Goal: Use online tool/utility: Utilize a website feature to perform a specific function

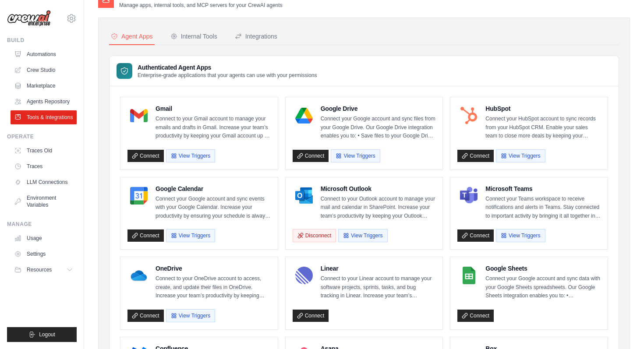
scroll to position [63, 0]
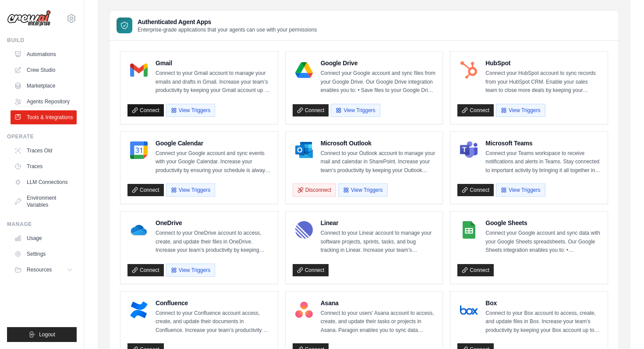
click at [141, 109] on link "Connect" at bounding box center [146, 110] width 36 height 12
click at [146, 109] on link "Connect" at bounding box center [146, 110] width 36 height 12
click at [154, 110] on link "Connect" at bounding box center [146, 110] width 36 height 12
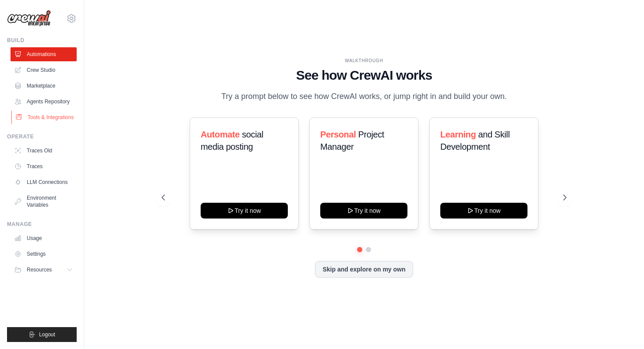
click at [38, 116] on link "Tools & Integrations" at bounding box center [44, 117] width 66 height 14
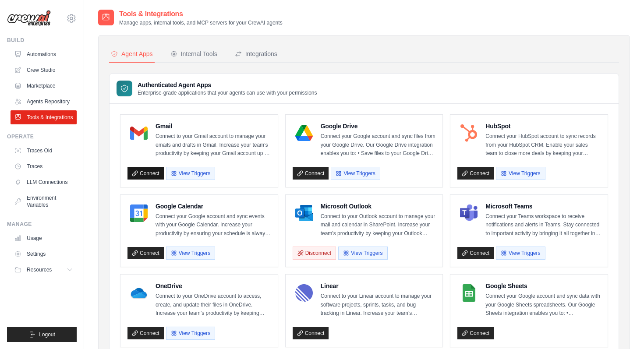
click at [145, 176] on link "Connect" at bounding box center [146, 173] width 36 height 12
click at [46, 102] on link "Agents Repository" at bounding box center [44, 102] width 66 height 14
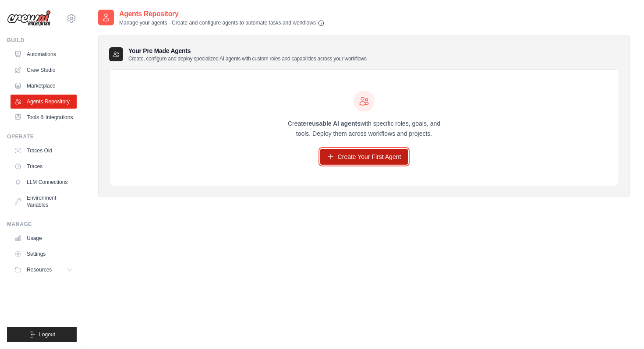
click at [359, 152] on link "Create Your First Agent" at bounding box center [364, 157] width 88 height 16
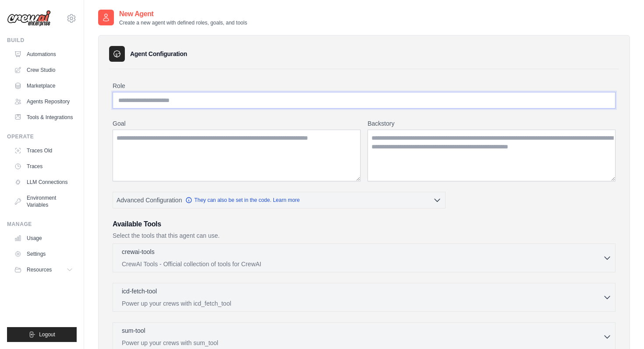
click at [183, 100] on input "Role" at bounding box center [364, 100] width 503 height 17
type input "*********"
click at [181, 142] on textarea "Goal" at bounding box center [237, 156] width 248 height 52
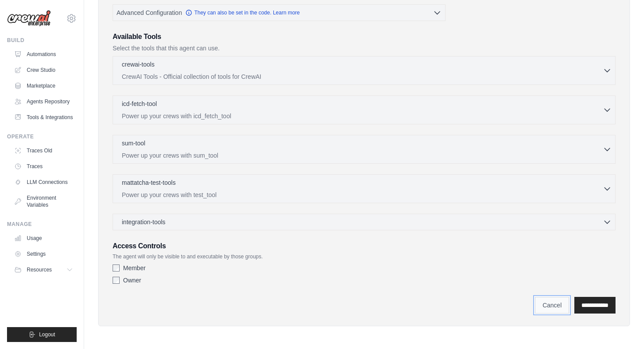
click at [541, 306] on link "Cancel" at bounding box center [552, 305] width 34 height 17
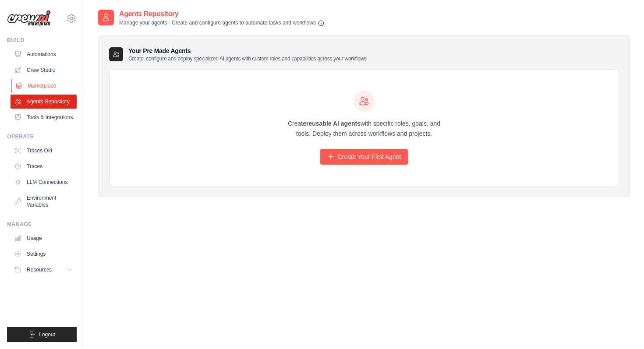
click at [37, 87] on link "Marketplace" at bounding box center [44, 86] width 66 height 14
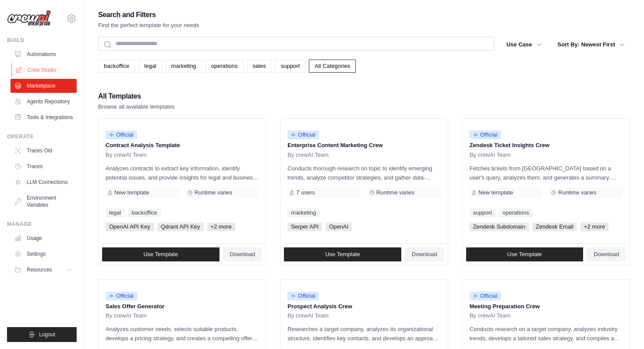
click at [47, 72] on link "Crew Studio" at bounding box center [44, 70] width 66 height 14
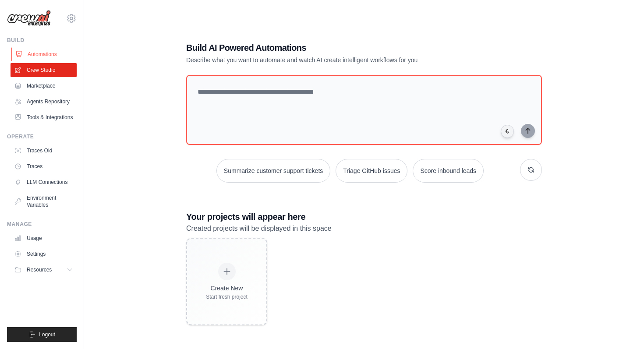
click at [46, 54] on link "Automations" at bounding box center [44, 54] width 66 height 14
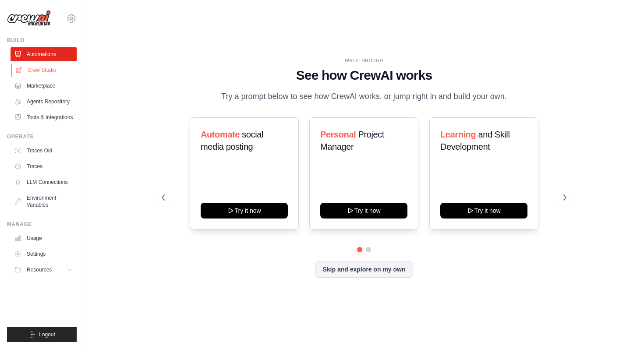
click at [46, 66] on link "Crew Studio" at bounding box center [44, 70] width 66 height 14
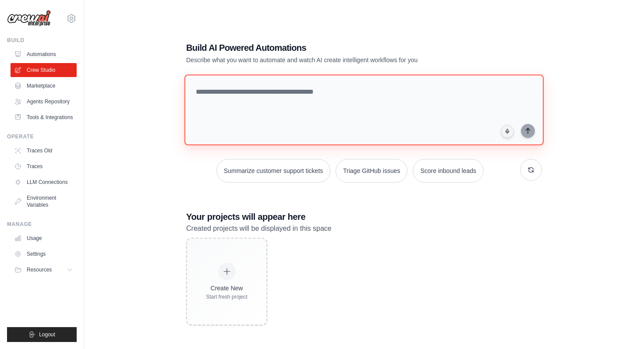
click at [235, 100] on textarea at bounding box center [364, 110] width 359 height 71
click at [294, 92] on textarea "**********" at bounding box center [366, 109] width 363 height 71
click at [355, 90] on textarea "**********" at bounding box center [366, 109] width 363 height 71
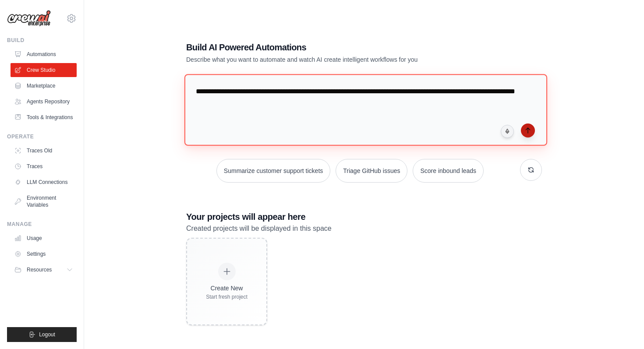
type textarea "**********"
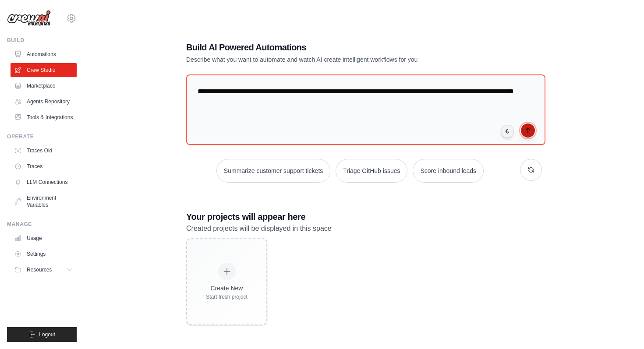
click at [526, 134] on button "submit" at bounding box center [528, 131] width 14 height 14
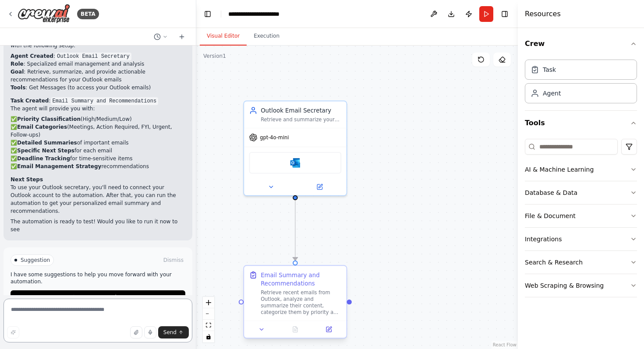
scroll to position [568, 0]
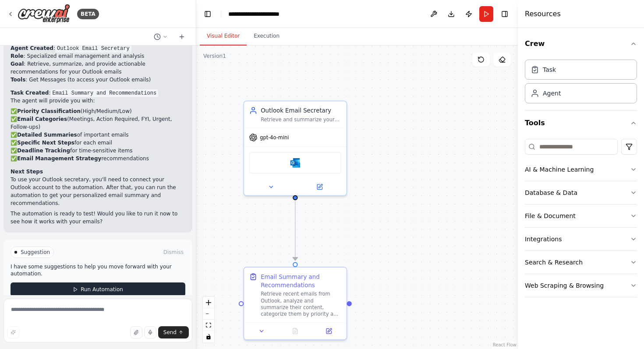
click at [114, 286] on span "Run Automation" at bounding box center [102, 289] width 43 height 7
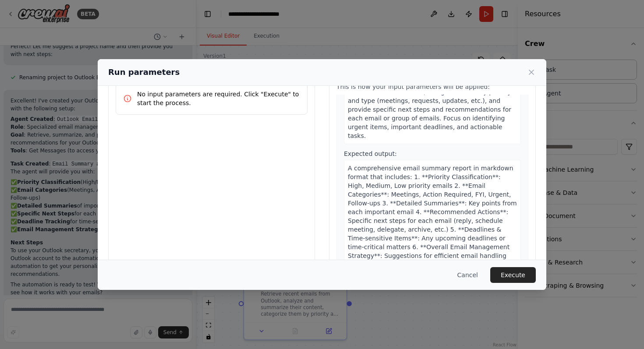
scroll to position [55, 0]
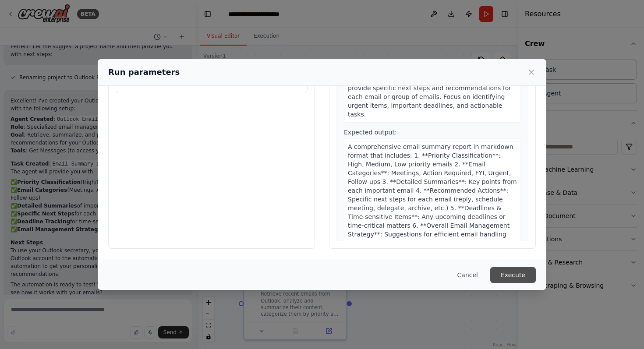
click at [518, 275] on button "Execute" at bounding box center [514, 275] width 46 height 16
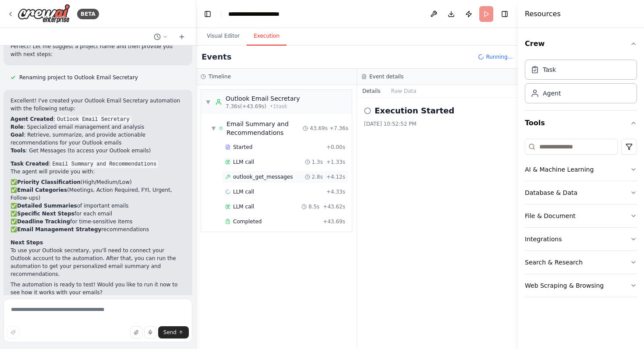
scroll to position [568, 0]
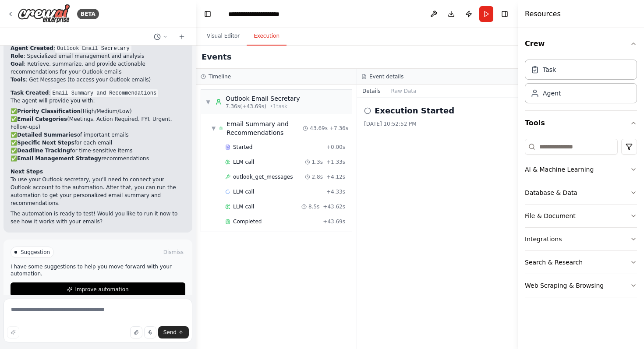
click at [403, 124] on div "9/27/2025, 10:52:52 PM" at bounding box center [437, 124] width 147 height 7
click at [364, 111] on icon at bounding box center [367, 110] width 7 height 7
click at [366, 111] on icon at bounding box center [367, 110] width 7 height 7
click at [228, 36] on button "Visual Editor" at bounding box center [223, 36] width 47 height 18
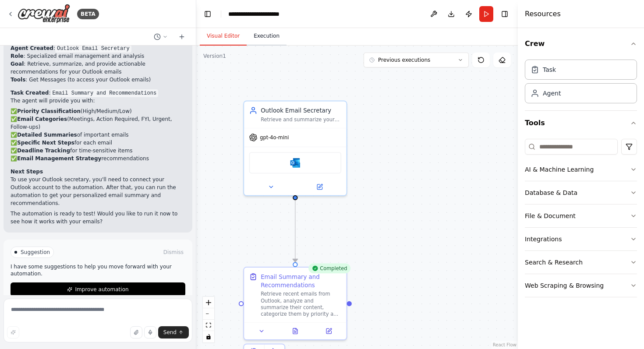
click at [266, 37] on button "Execution" at bounding box center [267, 36] width 40 height 18
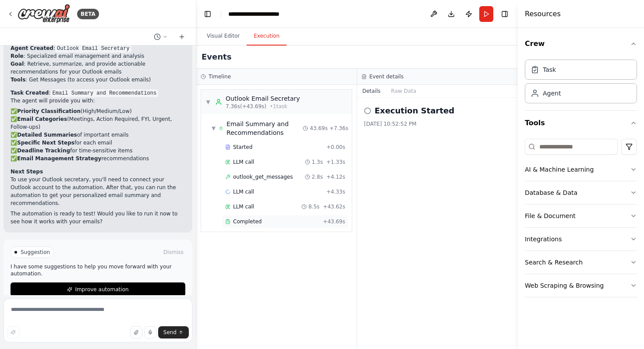
click at [281, 220] on div "Completed" at bounding box center [272, 221] width 94 height 7
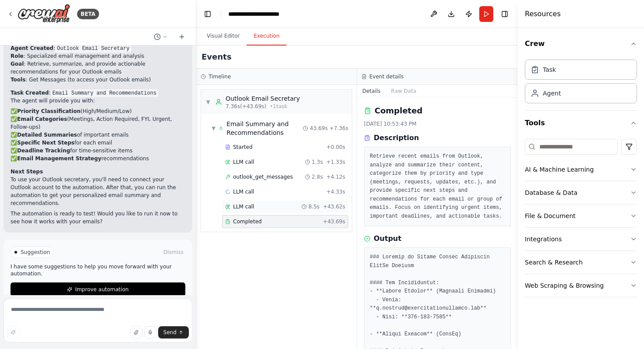
click at [254, 209] on div "LLM call 8.5s + 43.62s" at bounding box center [285, 206] width 120 height 7
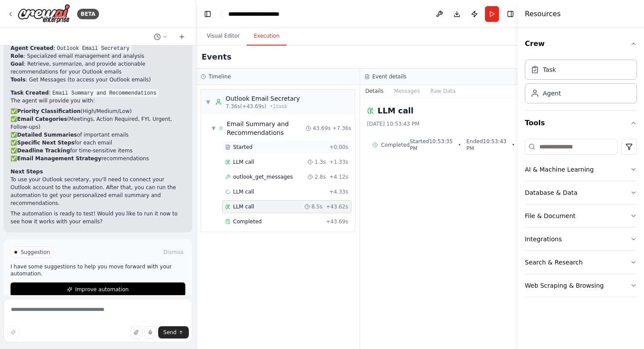
click at [259, 152] on div "Started + 0.00s" at bounding box center [286, 147] width 129 height 13
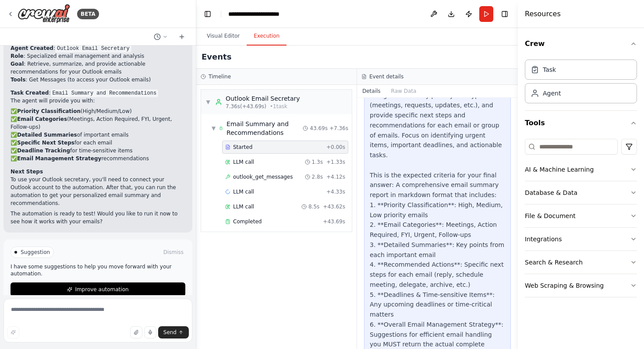
scroll to position [0, 0]
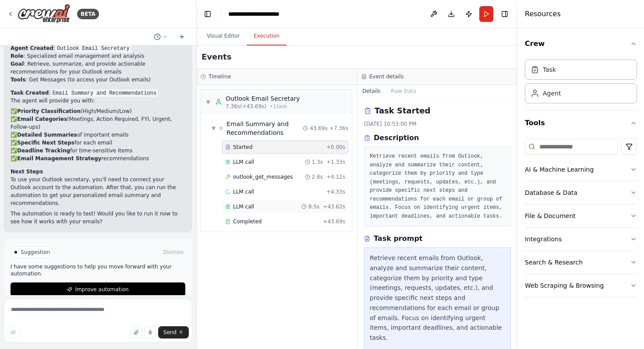
click at [250, 205] on span "LLM call" at bounding box center [243, 206] width 21 height 7
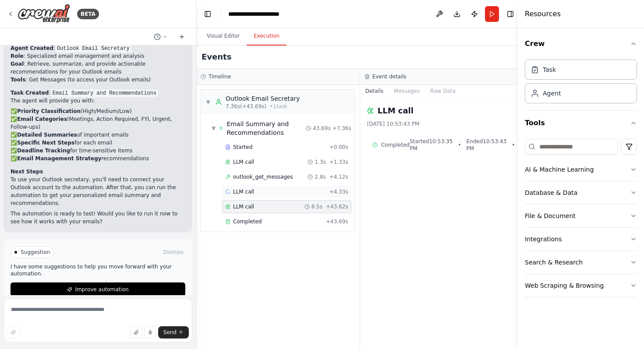
click at [252, 195] on span "LLM call" at bounding box center [243, 192] width 21 height 7
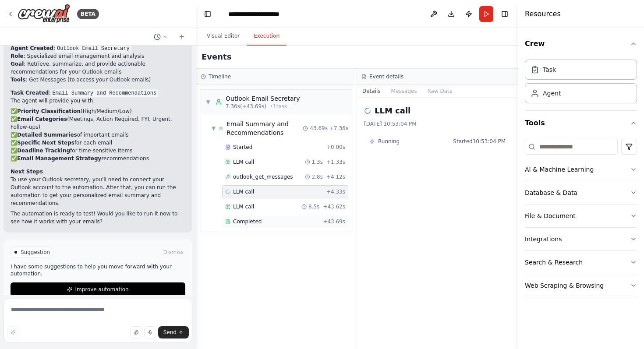
click at [251, 218] on span "Completed" at bounding box center [247, 221] width 28 height 7
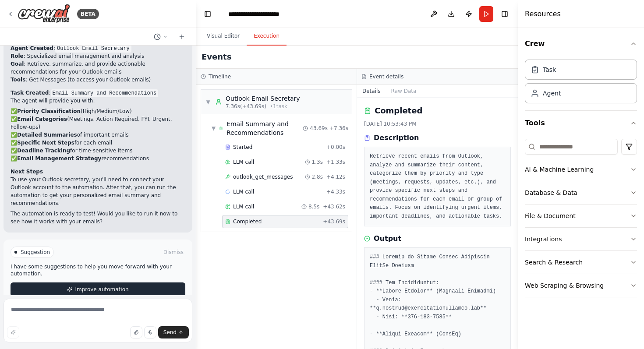
click at [113, 286] on span "Improve automation" at bounding box center [101, 289] width 53 height 7
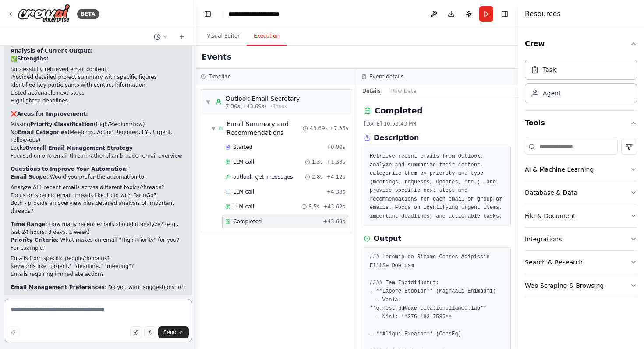
scroll to position [864, 0]
